Goal: Task Accomplishment & Management: Manage account settings

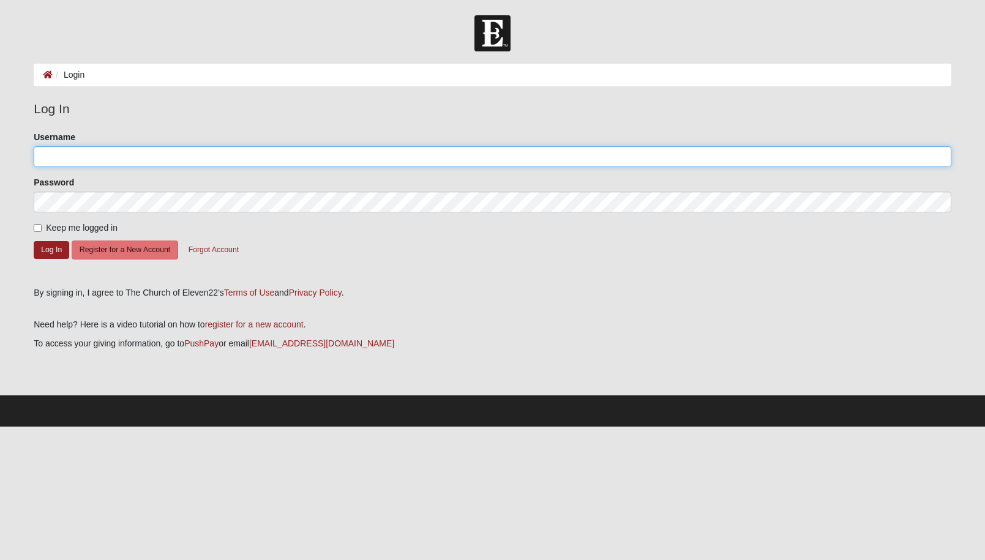
type input "[PERSON_NAME][EMAIL_ADDRESS][DOMAIN_NAME]"
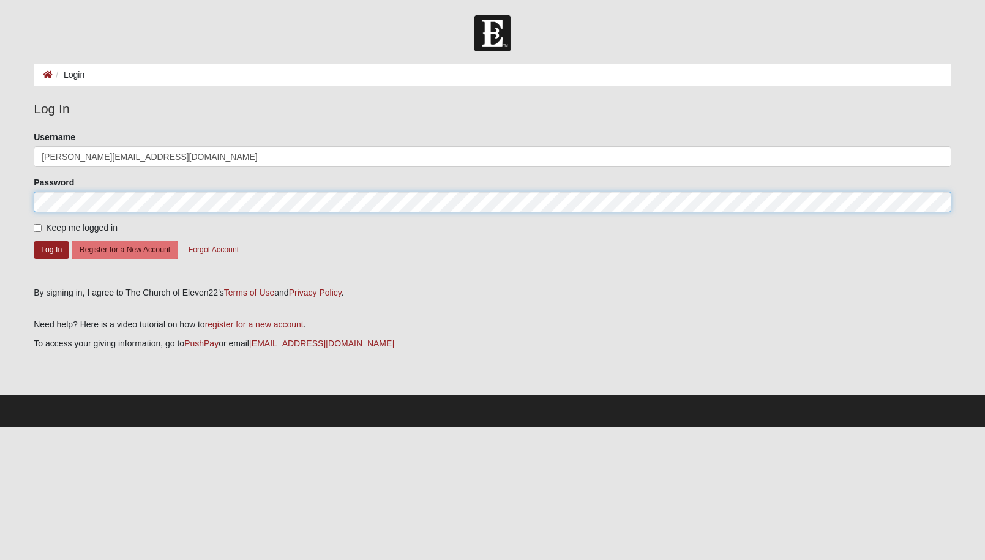
click at [51, 249] on button "Log In" at bounding box center [52, 250] width 36 height 18
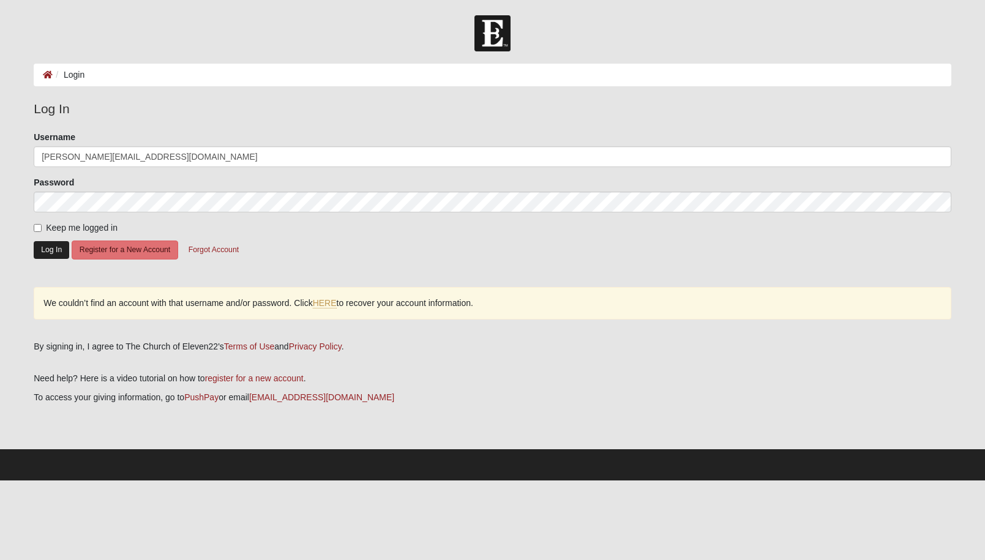
click at [47, 247] on button "Log In" at bounding box center [52, 250] width 36 height 18
click at [39, 226] on input "Keep me logged in" at bounding box center [38, 228] width 8 height 8
checkbox input "true"
click at [48, 244] on button "Log In" at bounding box center [52, 250] width 36 height 18
click at [334, 303] on link "HERE" at bounding box center [325, 303] width 24 height 10
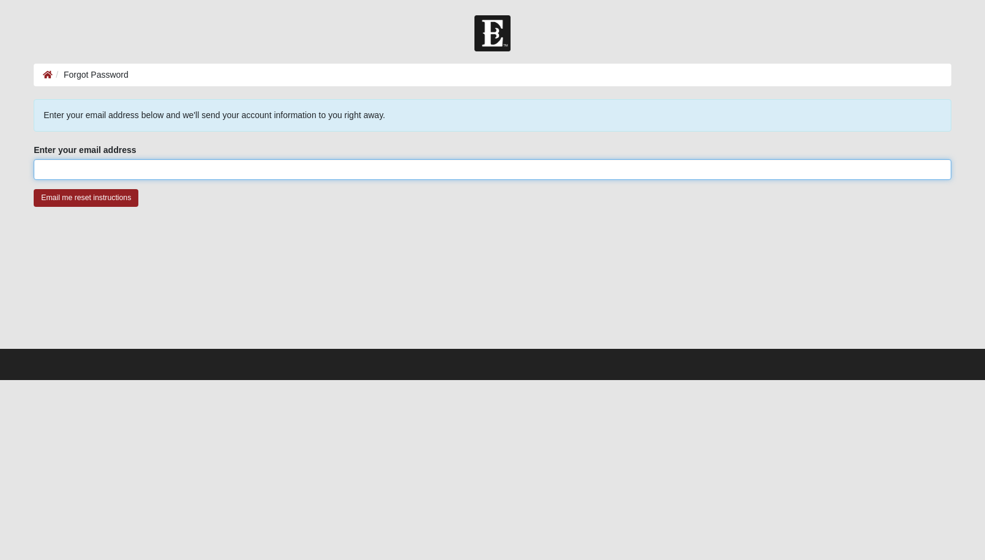
click at [62, 170] on input "Enter your email address" at bounding box center [493, 169] width 918 height 21
type input "[PERSON_NAME][EMAIL_ADDRESS][DOMAIN_NAME]"
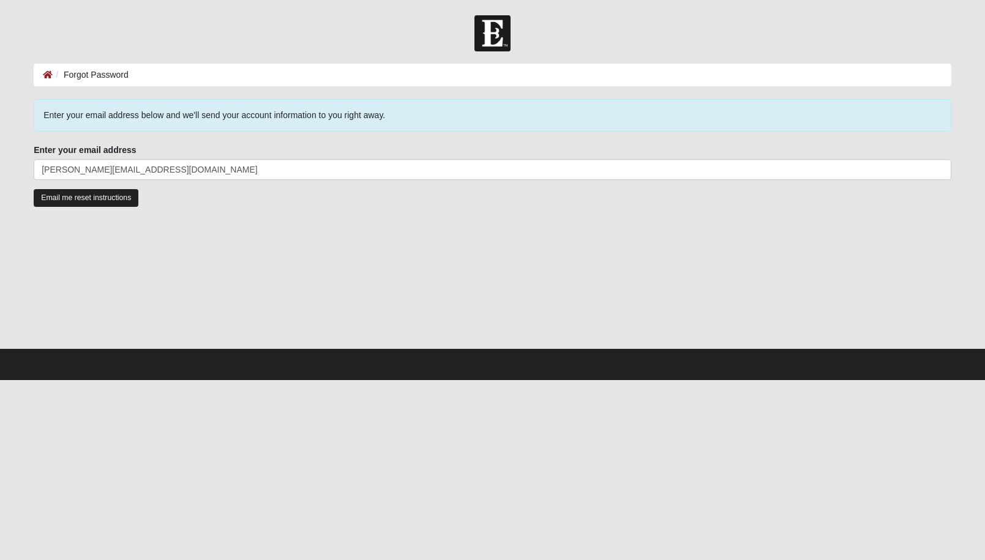
click at [66, 198] on input "Email me reset instructions" at bounding box center [86, 198] width 105 height 18
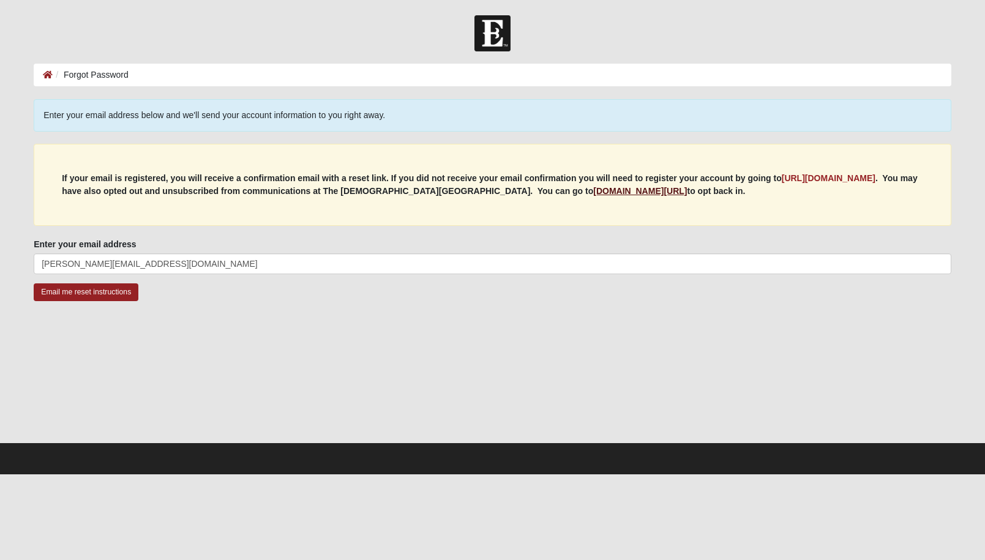
click at [593, 193] on b "my.coe22.com/resubscribe" at bounding box center [640, 191] width 94 height 10
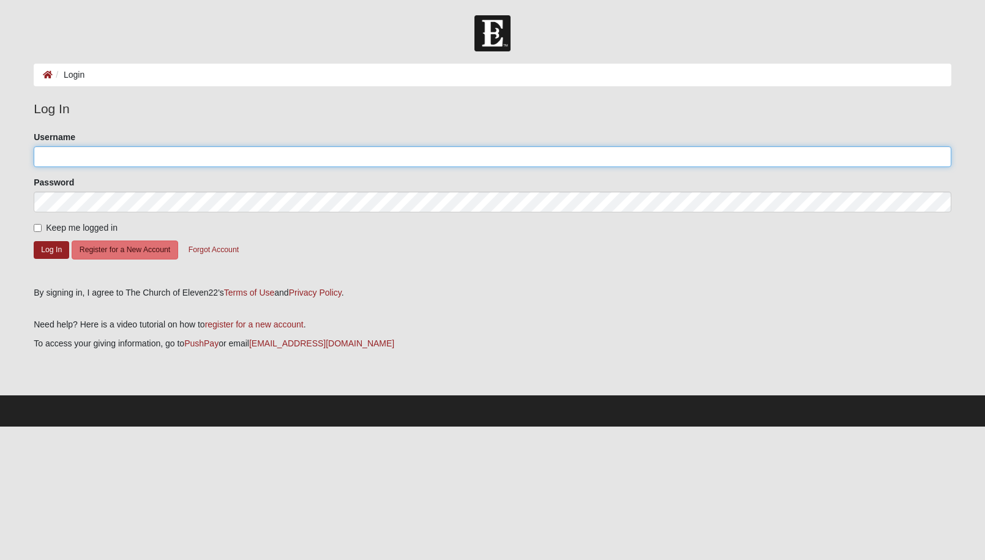
type input "[PERSON_NAME][EMAIL_ADDRESS][DOMAIN_NAME]"
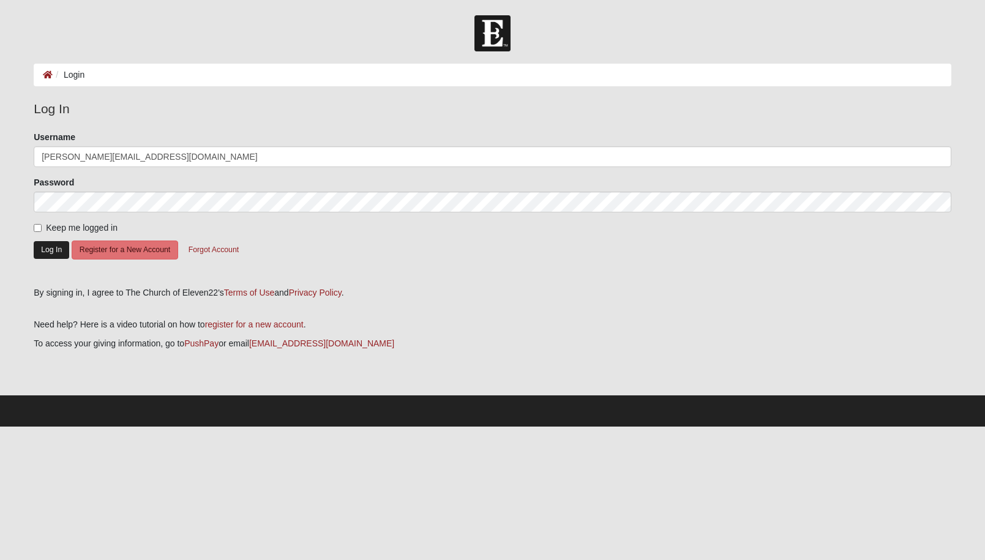
click at [47, 249] on button "Log In" at bounding box center [52, 250] width 36 height 18
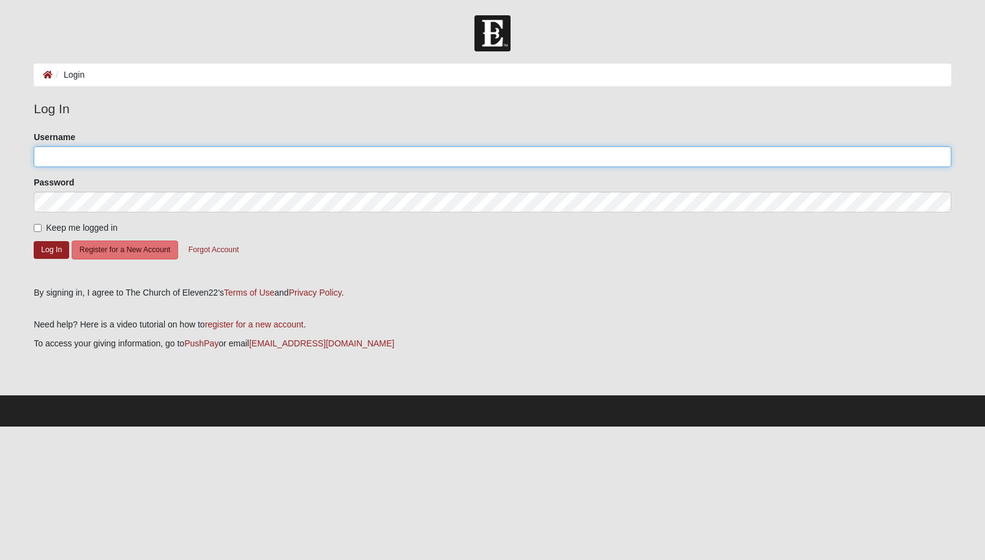
type input "[PERSON_NAME][EMAIL_ADDRESS][DOMAIN_NAME]"
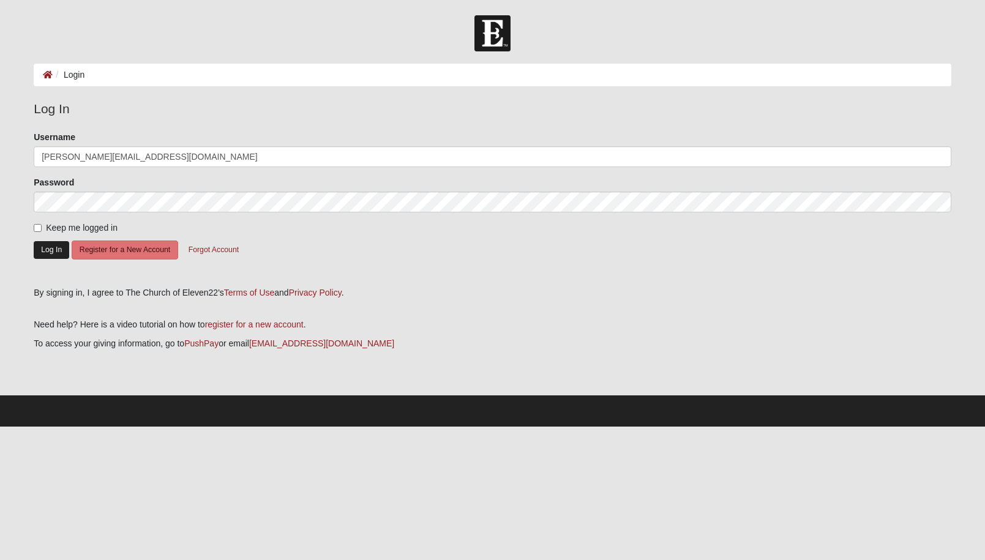
click at [47, 246] on button "Log In" at bounding box center [52, 250] width 36 height 18
